Goal: Task Accomplishment & Management: Manage account settings

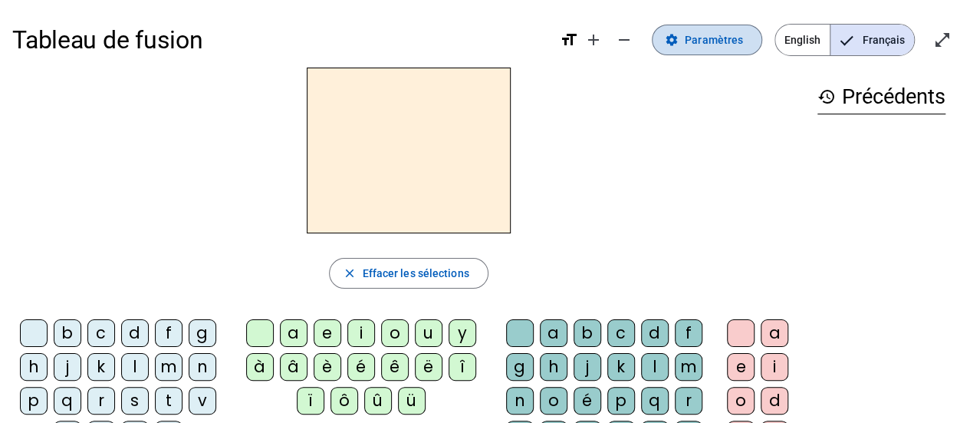
click at [706, 30] on span at bounding box center [707, 39] width 109 height 37
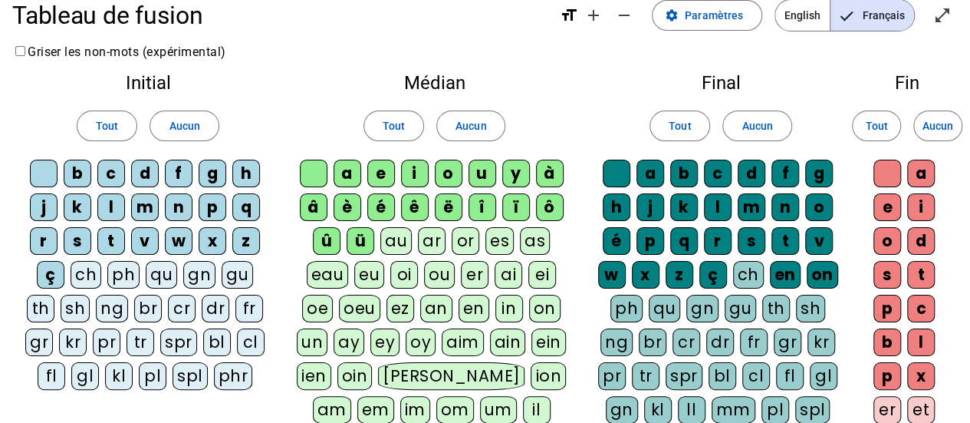
scroll to position [26, 0]
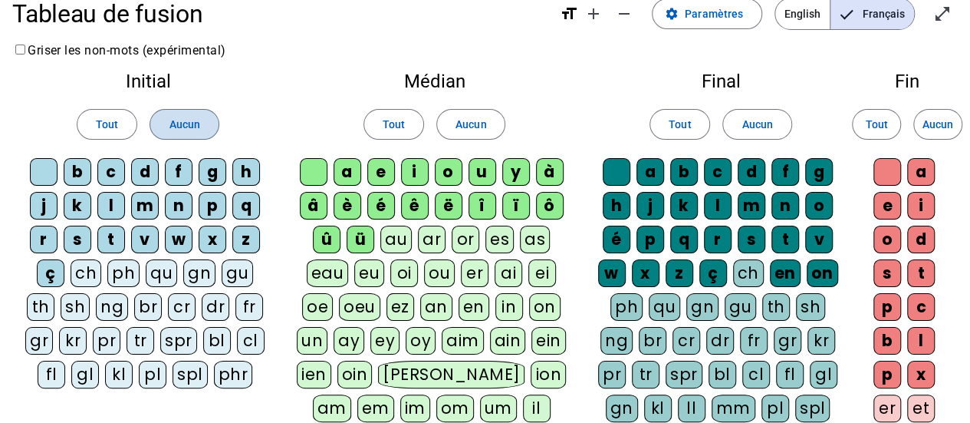
click at [167, 128] on span at bounding box center [183, 124] width 67 height 37
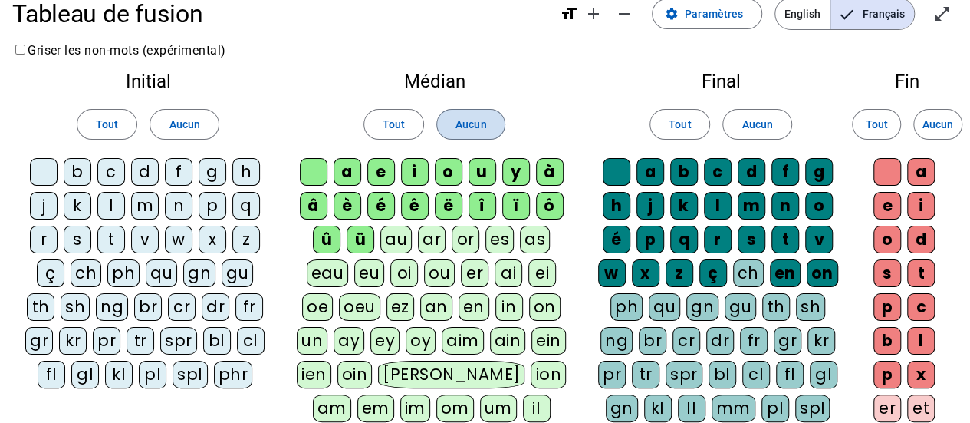
click at [470, 128] on span "Aucun" at bounding box center [471, 124] width 31 height 18
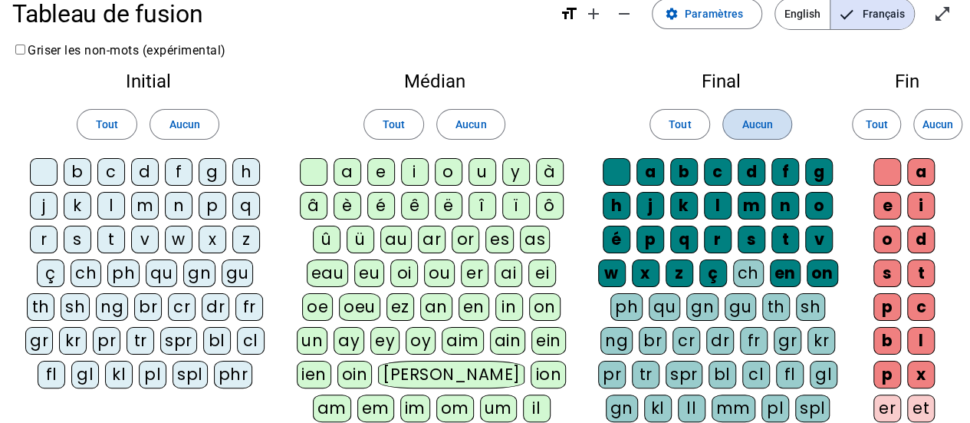
click at [737, 128] on span at bounding box center [756, 124] width 67 height 37
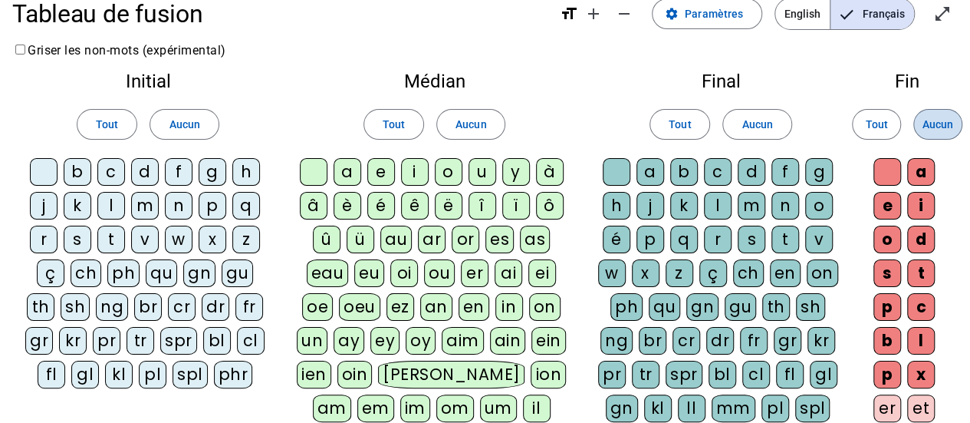
click at [957, 125] on span at bounding box center [938, 124] width 48 height 37
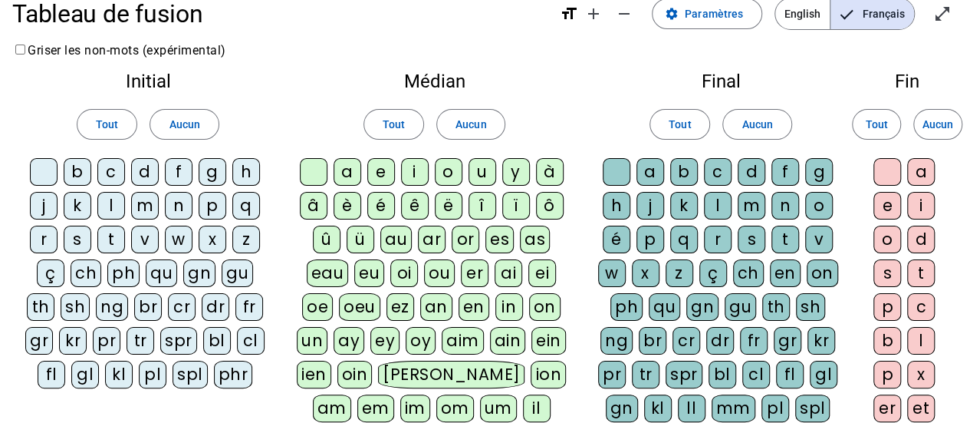
click at [242, 210] on div "q" at bounding box center [246, 206] width 28 height 28
click at [481, 169] on div "u" at bounding box center [483, 172] width 28 height 28
click at [78, 235] on div "s" at bounding box center [78, 239] width 28 height 28
click at [173, 205] on div "n" at bounding box center [179, 206] width 28 height 28
click at [104, 235] on div "t" at bounding box center [111, 239] width 28 height 28
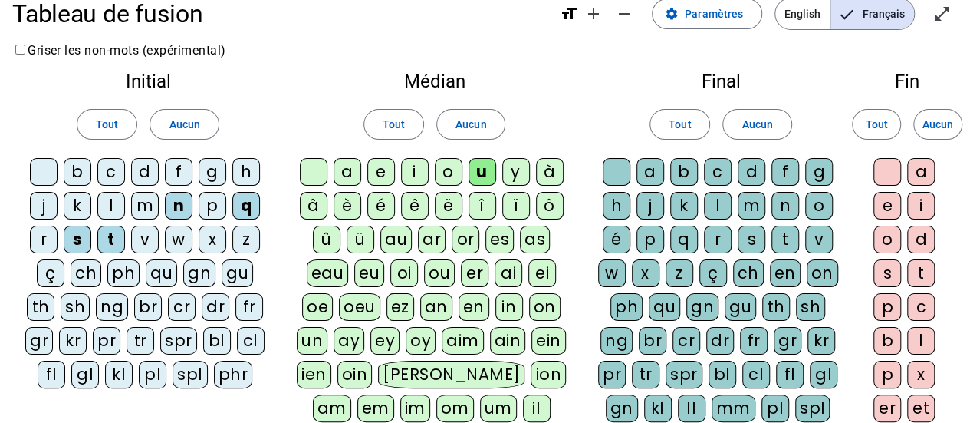
click at [138, 160] on div "d" at bounding box center [145, 172] width 28 height 28
click at [112, 208] on div "l" at bounding box center [111, 206] width 28 height 28
click at [140, 208] on div "m" at bounding box center [145, 206] width 28 height 28
click at [413, 174] on div "i" at bounding box center [415, 172] width 28 height 28
click at [380, 173] on div "e" at bounding box center [381, 172] width 28 height 28
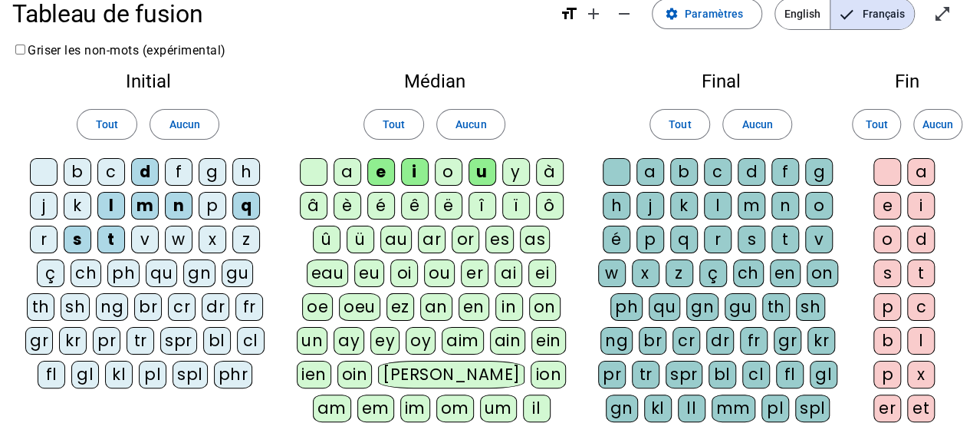
click at [356, 166] on div "a" at bounding box center [348, 172] width 28 height 28
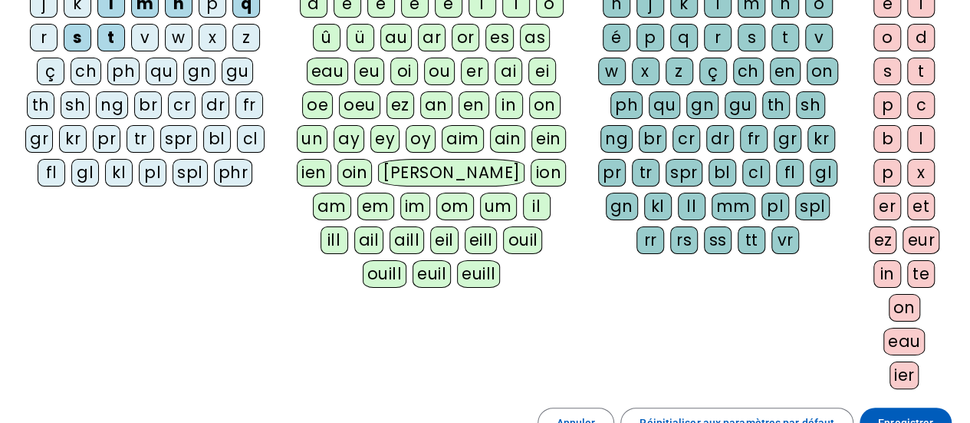
scroll to position [337, 0]
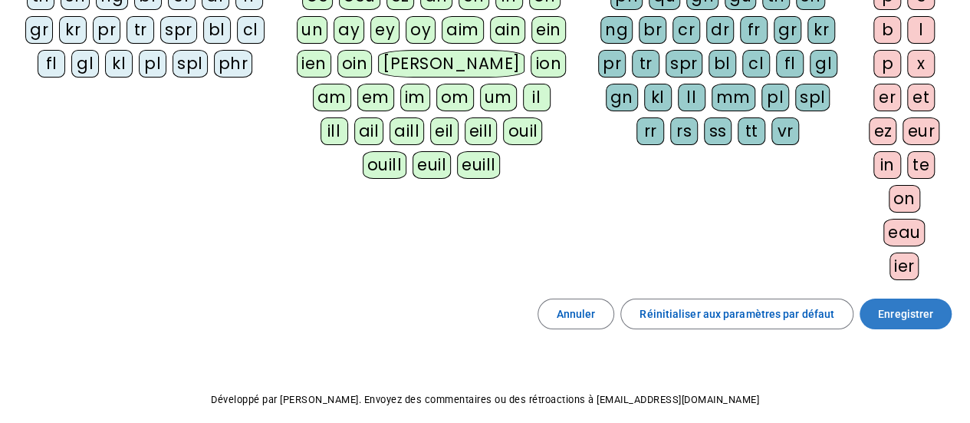
click at [936, 308] on span at bounding box center [906, 313] width 92 height 37
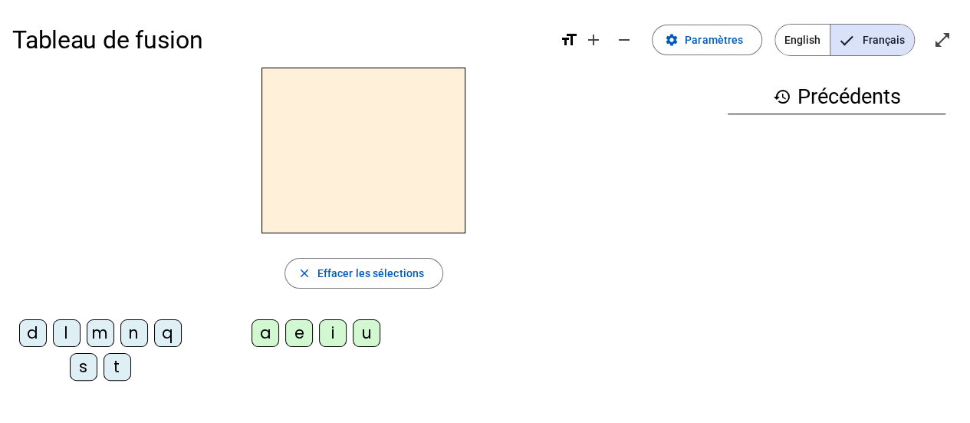
click at [175, 336] on div "q" at bounding box center [168, 333] width 28 height 28
click at [357, 330] on div "u" at bounding box center [367, 333] width 28 height 28
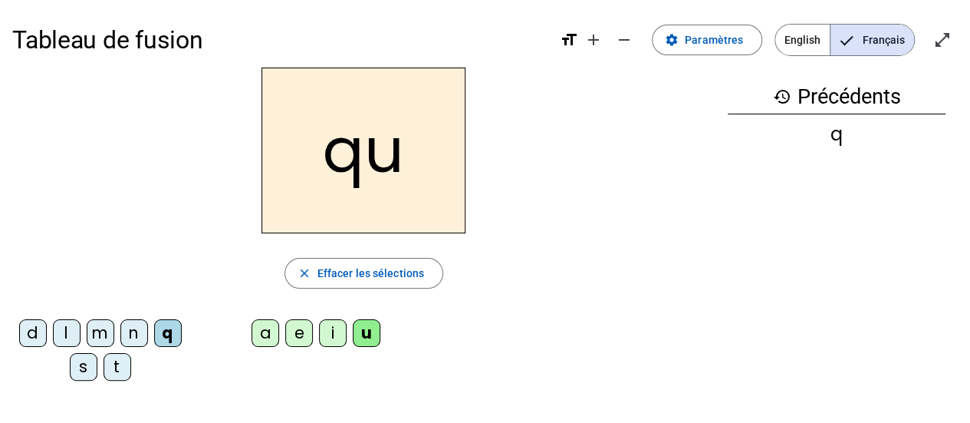
click at [341, 330] on div "i" at bounding box center [333, 333] width 28 height 28
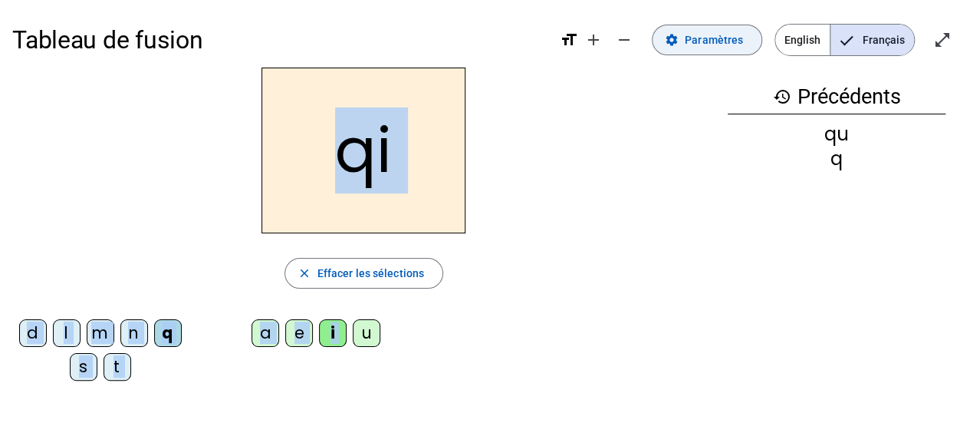
drag, startPoint x: 364, startPoint y: 332, endPoint x: 732, endPoint y: 41, distance: 469.1
click at [732, 41] on div "Tableau de fusion format_size add remove settings Paramètres English Français o…" at bounding box center [485, 277] width 970 height 554
click at [732, 41] on span "Paramètres" at bounding box center [714, 40] width 58 height 18
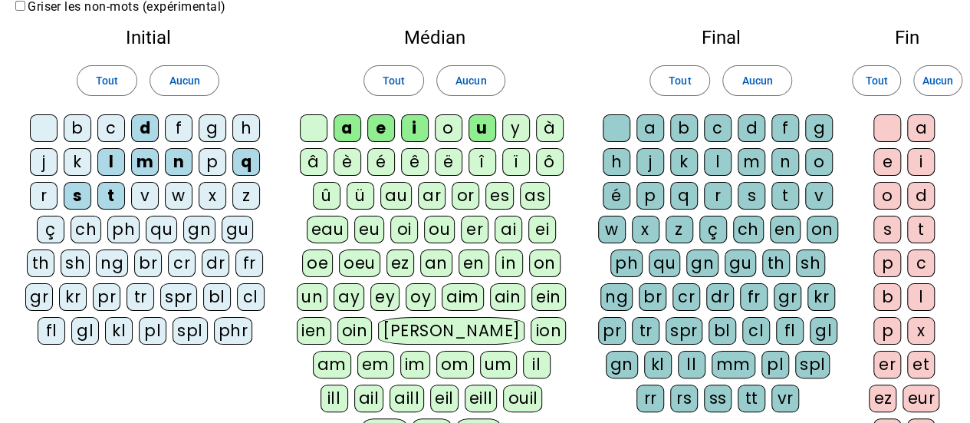
scroll to position [67, 0]
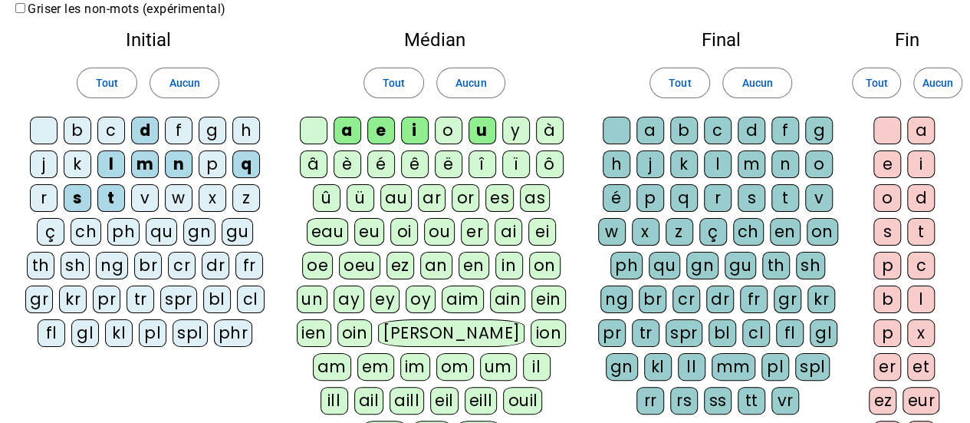
click at [163, 222] on div "qu" at bounding box center [161, 232] width 31 height 28
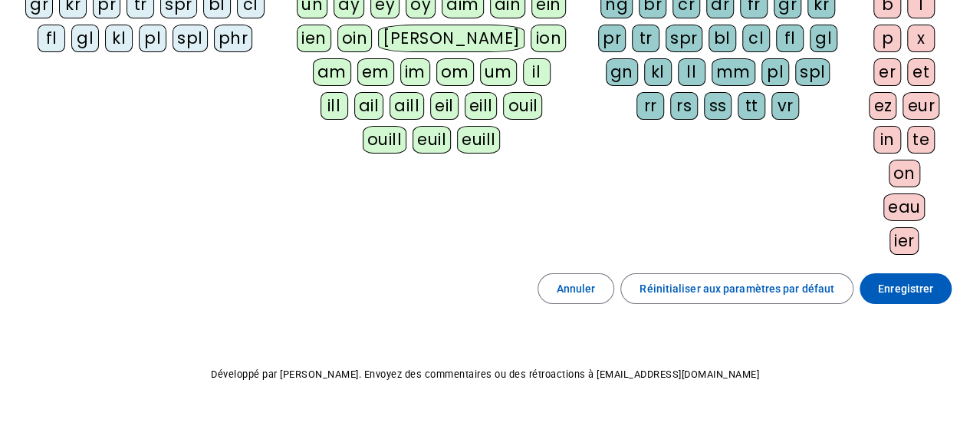
scroll to position [373, 0]
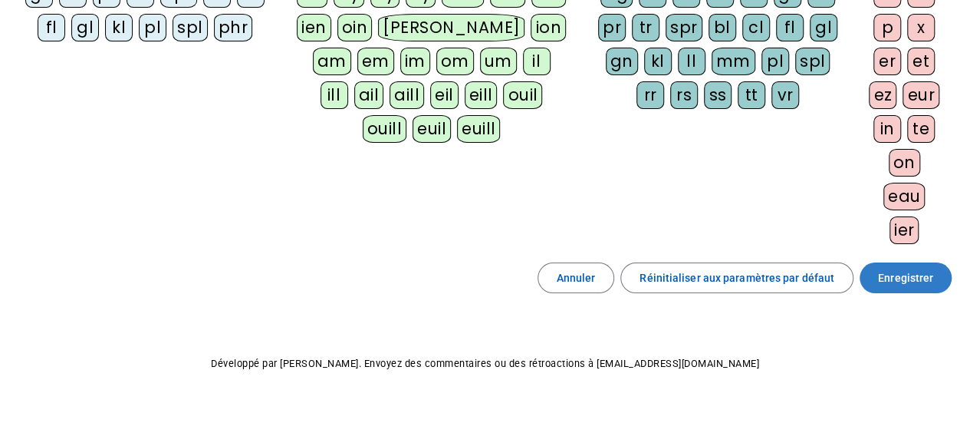
click at [897, 270] on span "Enregistrer" at bounding box center [905, 277] width 55 height 18
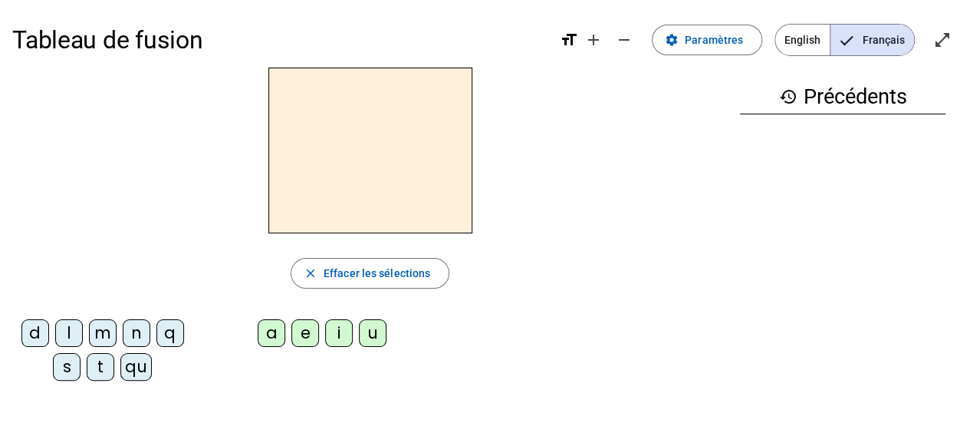
click at [123, 367] on div "qu" at bounding box center [135, 367] width 31 height 28
click at [342, 328] on div "i" at bounding box center [339, 333] width 28 height 28
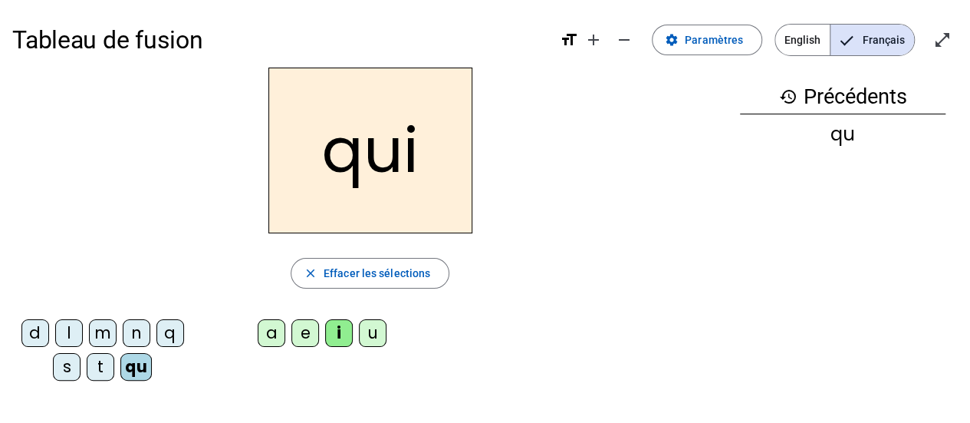
click at [62, 364] on div "s" at bounding box center [67, 367] width 28 height 28
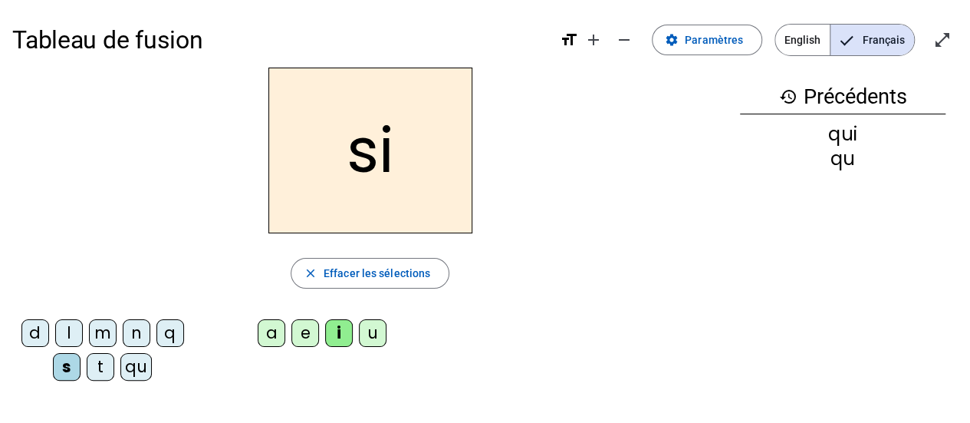
click at [130, 332] on div "n" at bounding box center [137, 333] width 28 height 28
click at [301, 333] on div "e" at bounding box center [305, 333] width 28 height 28
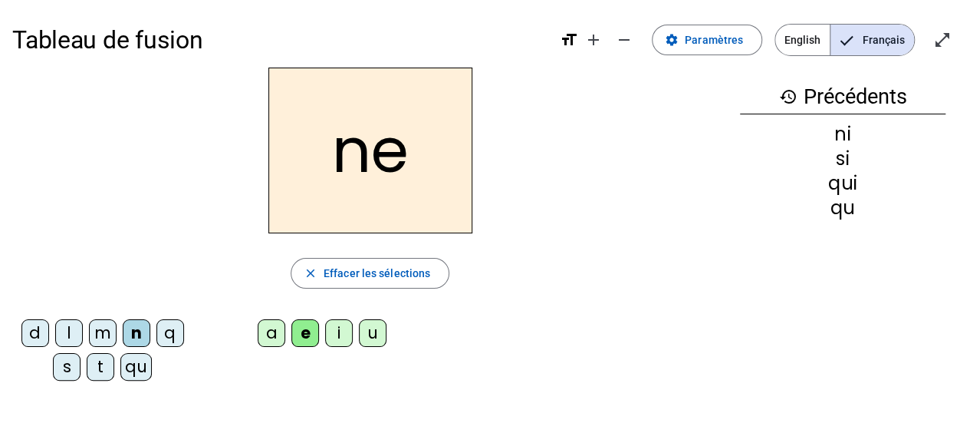
click at [75, 358] on div "s" at bounding box center [67, 367] width 28 height 28
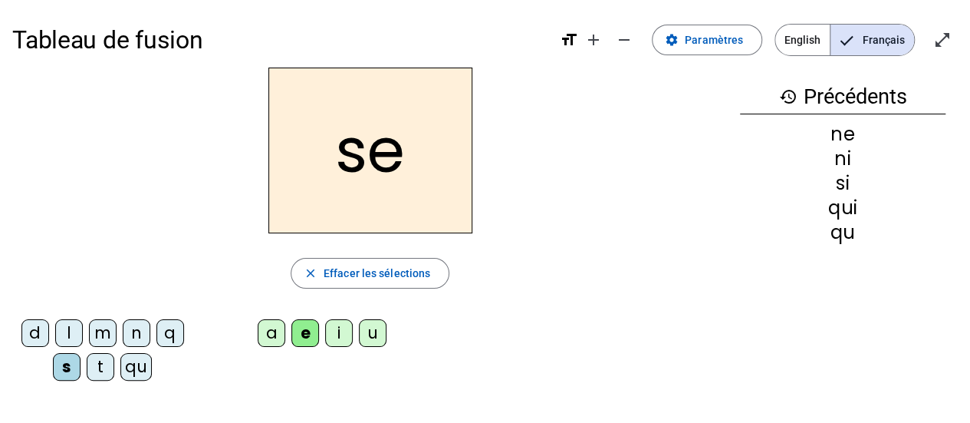
click at [97, 364] on div "t" at bounding box center [101, 367] width 28 height 28
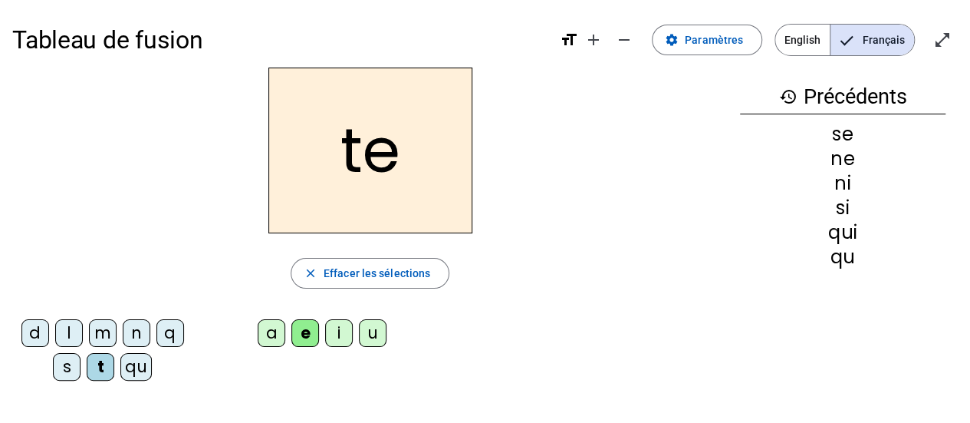
click at [26, 328] on div "d" at bounding box center [35, 333] width 28 height 28
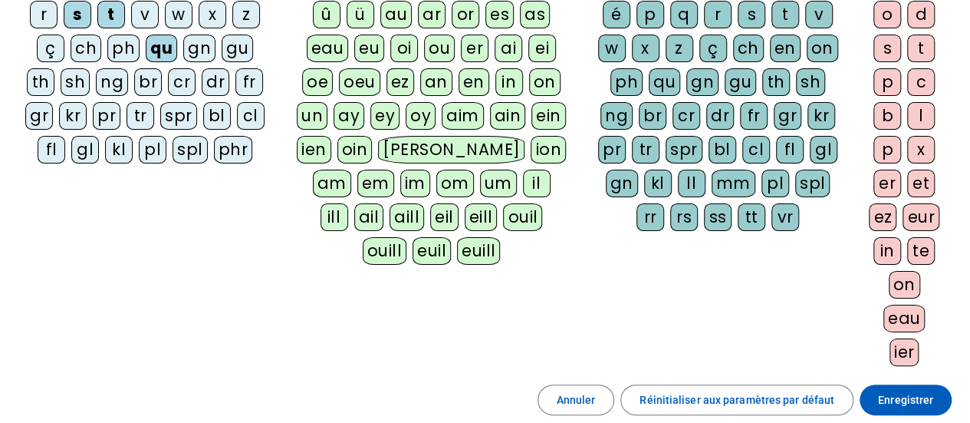
scroll to position [257, 0]
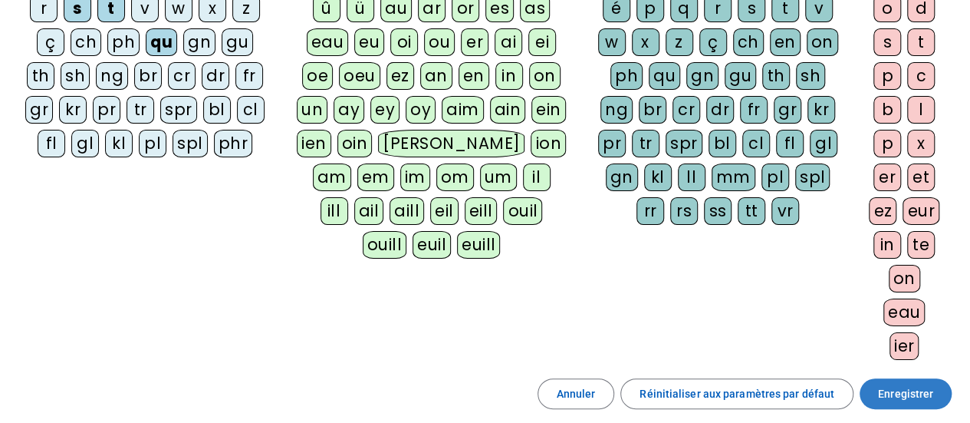
click at [898, 388] on span "Enregistrer" at bounding box center [905, 393] width 55 height 18
